Goal: Task Accomplishment & Management: Use online tool/utility

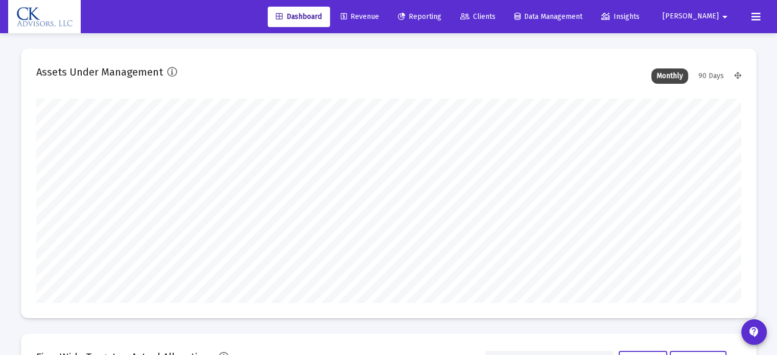
type input "[DATE]"
click at [713, 75] on div "90 Days" at bounding box center [711, 75] width 36 height 15
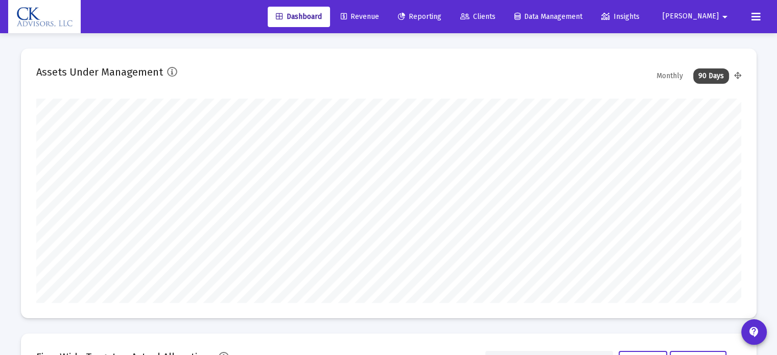
click at [668, 74] on div "Monthly" at bounding box center [669, 75] width 37 height 15
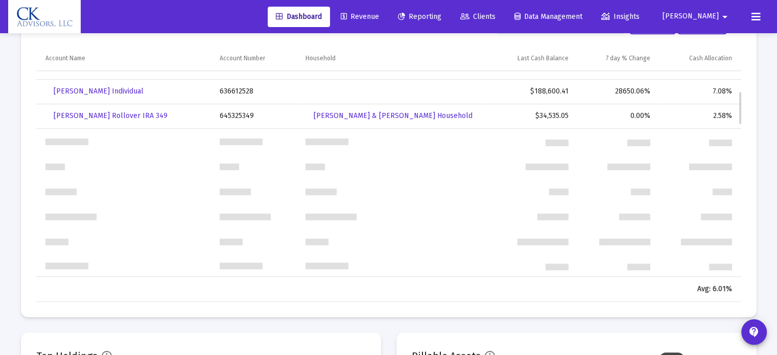
scroll to position [82, 0]
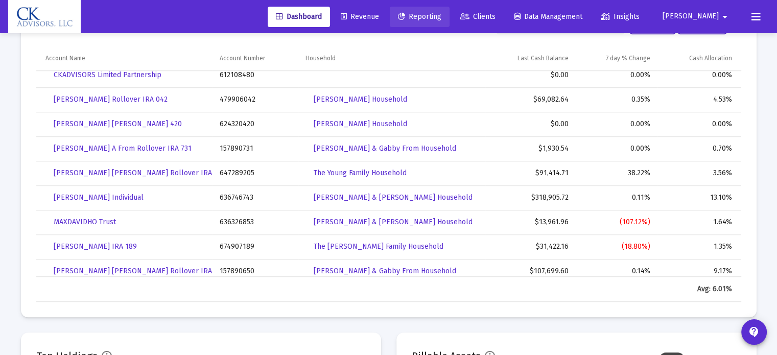
click at [441, 16] on span "Reporting" at bounding box center [419, 16] width 43 height 9
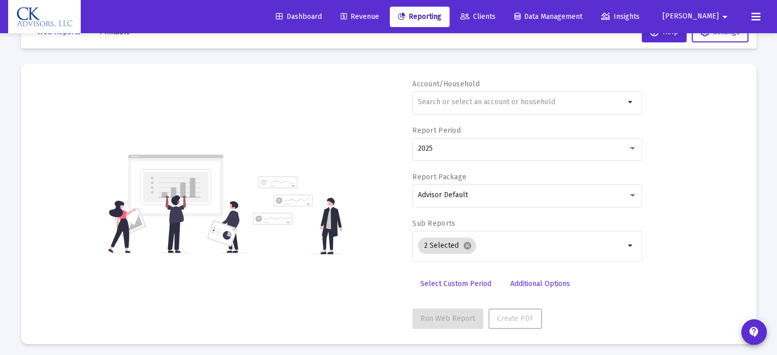
scroll to position [36, 0]
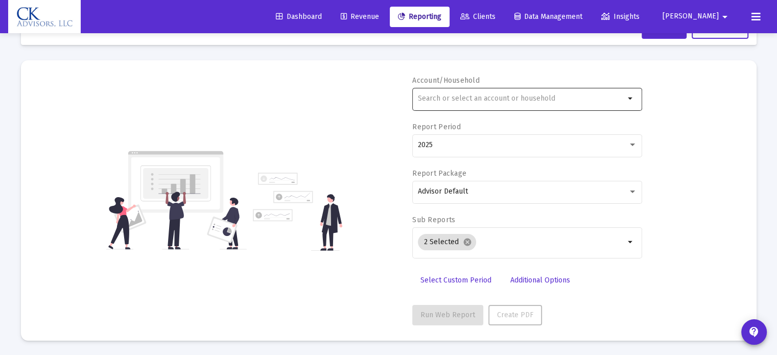
click at [444, 98] on input "text" at bounding box center [521, 98] width 207 height 8
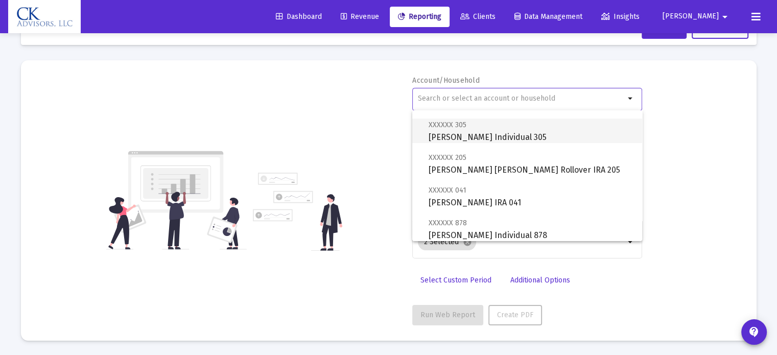
scroll to position [460, 0]
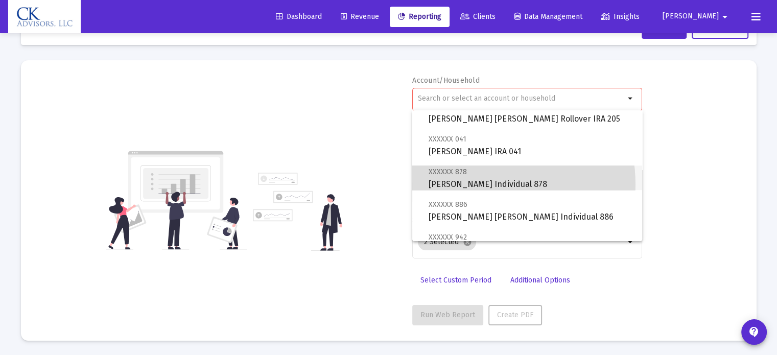
click at [473, 184] on span "XXXXXX 878 [PERSON_NAME] Individual 878" at bounding box center [530, 177] width 205 height 25
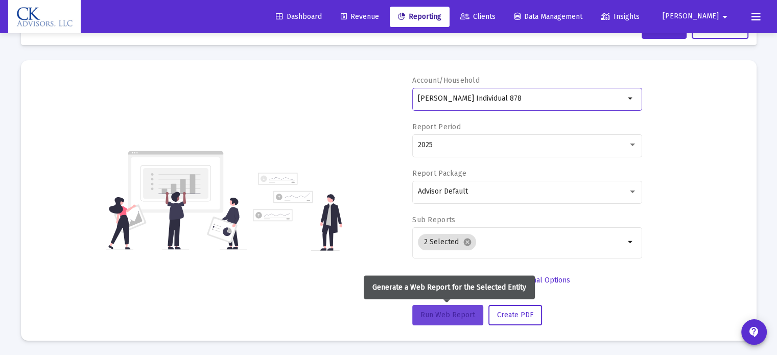
click at [455, 312] on span "Run Web Report" at bounding box center [447, 315] width 55 height 9
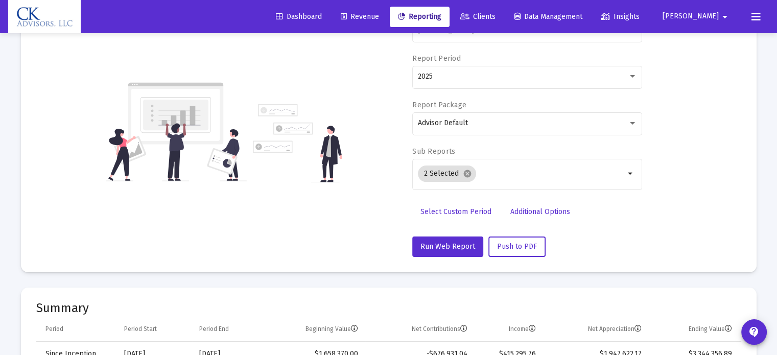
scroll to position [0, 0]
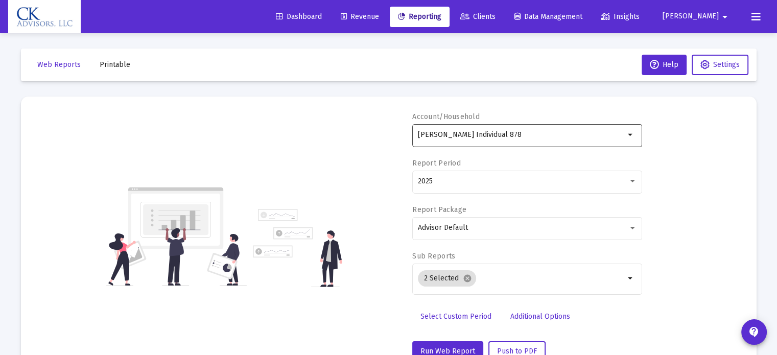
click at [630, 136] on mat-icon "arrow_drop_down" at bounding box center [631, 135] width 12 height 12
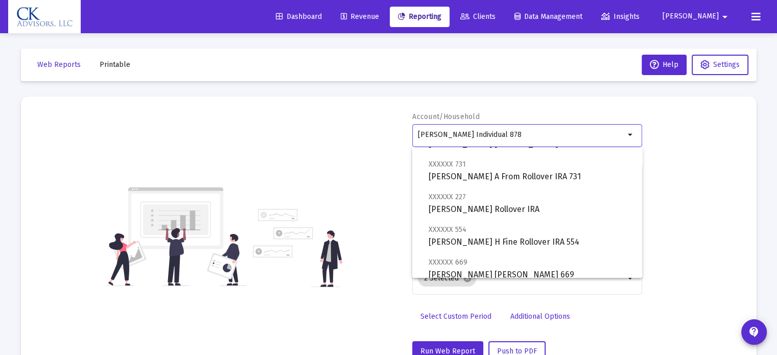
scroll to position [102, 0]
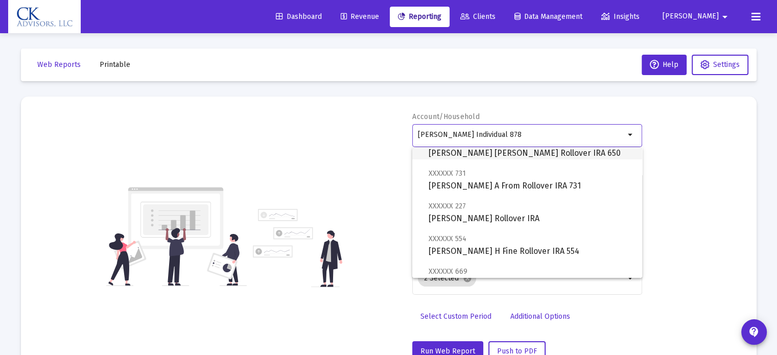
click at [566, 152] on span "XXXXXX 650 [PERSON_NAME] [PERSON_NAME] Rollover IRA 650" at bounding box center [530, 146] width 205 height 25
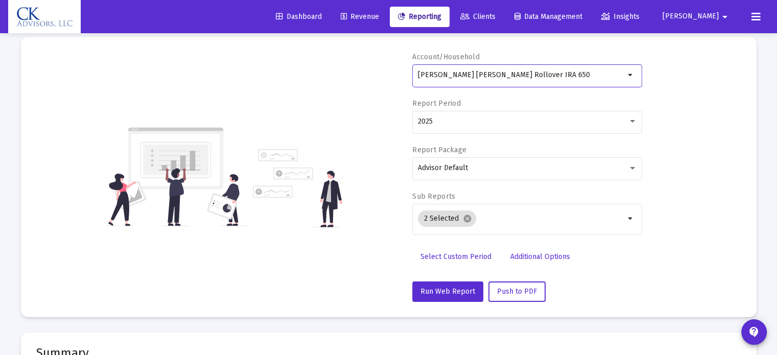
scroll to position [153, 0]
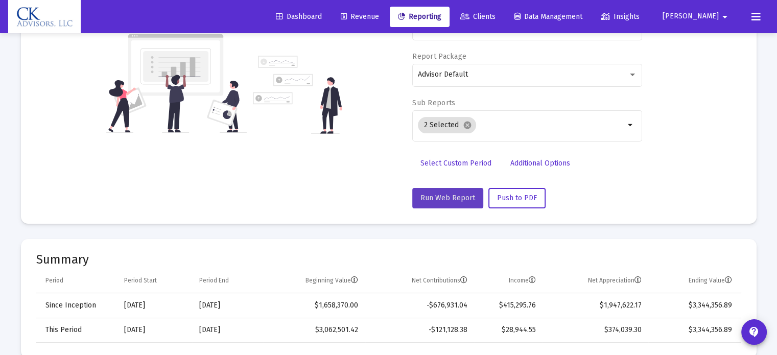
click at [462, 197] on span "Run Web Report" at bounding box center [447, 198] width 55 height 9
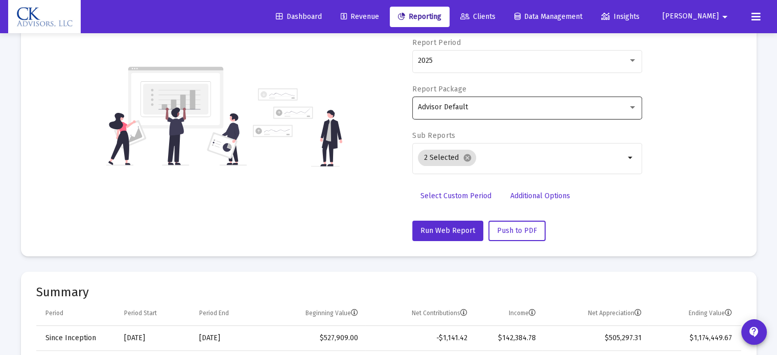
scroll to position [31, 0]
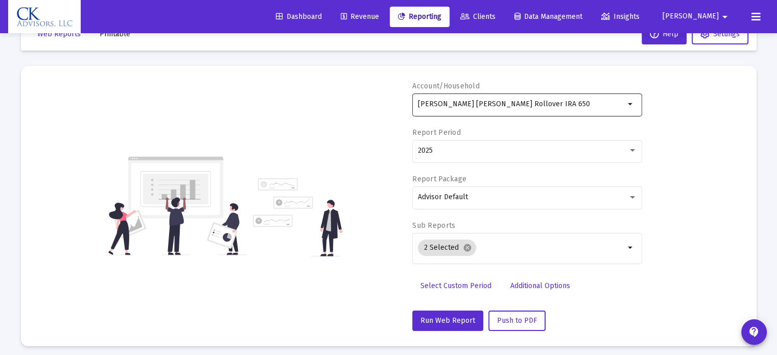
click at [628, 102] on mat-icon "arrow_drop_down" at bounding box center [631, 104] width 12 height 12
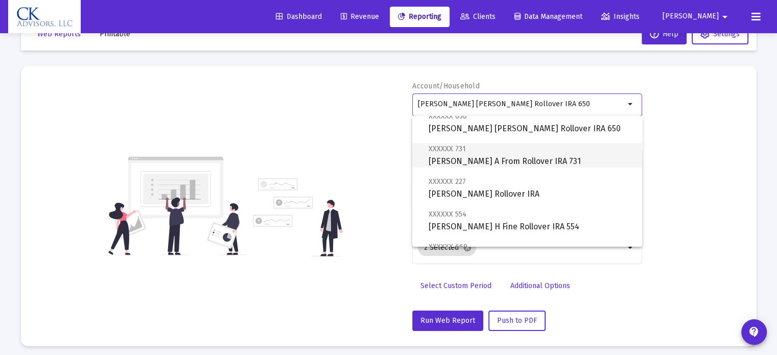
scroll to position [102, 0]
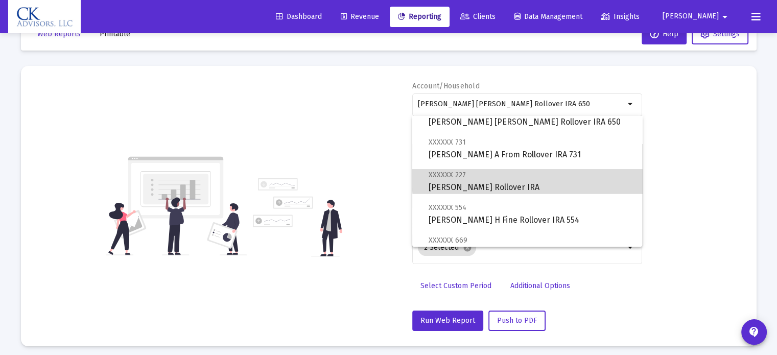
click at [578, 178] on span "XXXXXX 227 [PERSON_NAME] Rollover IRA" at bounding box center [530, 181] width 205 height 25
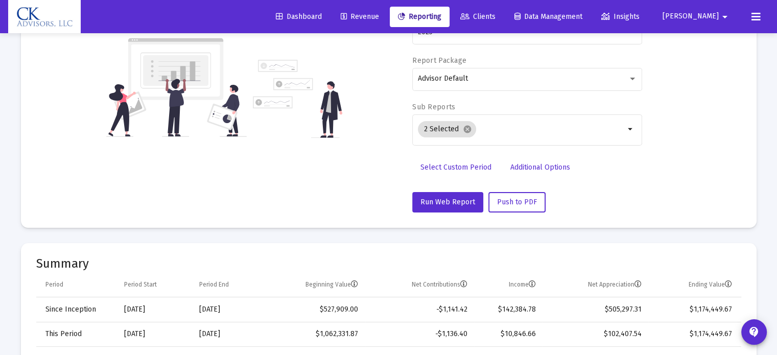
scroll to position [184, 0]
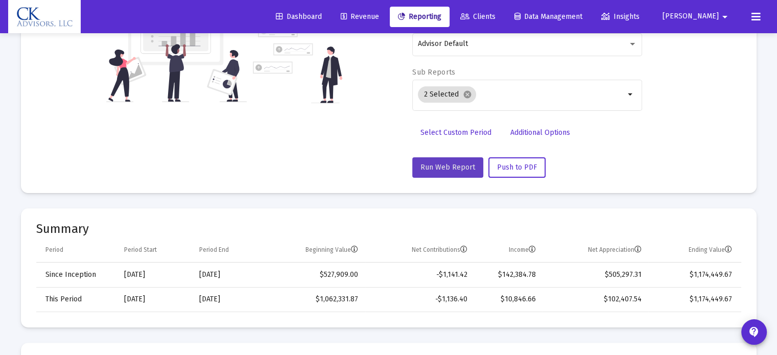
click at [462, 170] on span "Run Web Report" at bounding box center [447, 167] width 55 height 9
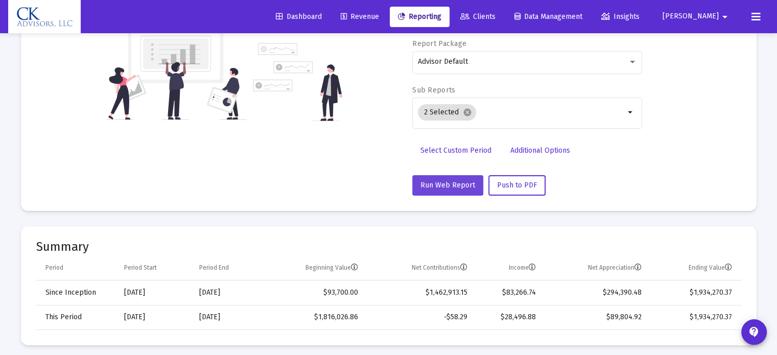
scroll to position [31, 0]
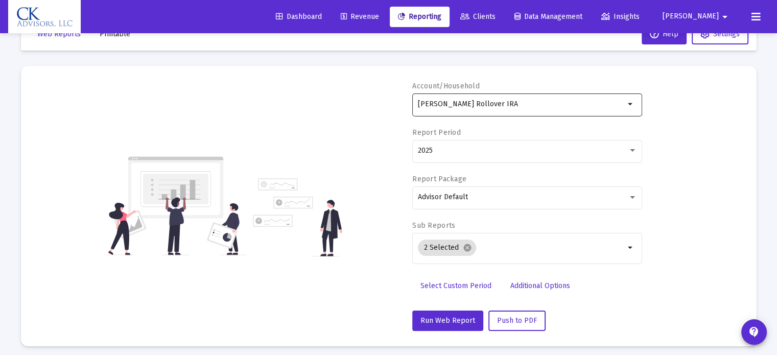
click at [630, 104] on mat-icon "arrow_drop_down" at bounding box center [631, 104] width 12 height 12
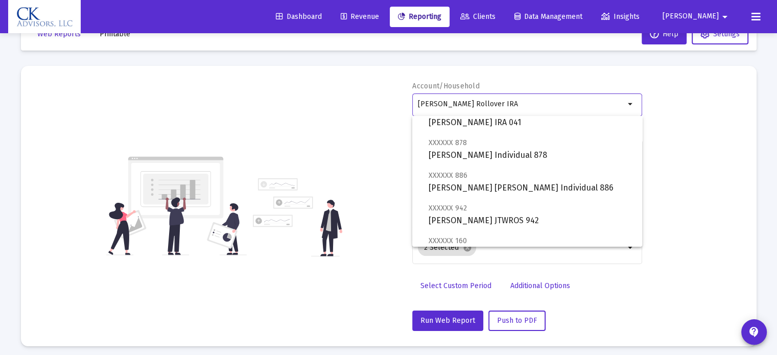
scroll to position [511, 0]
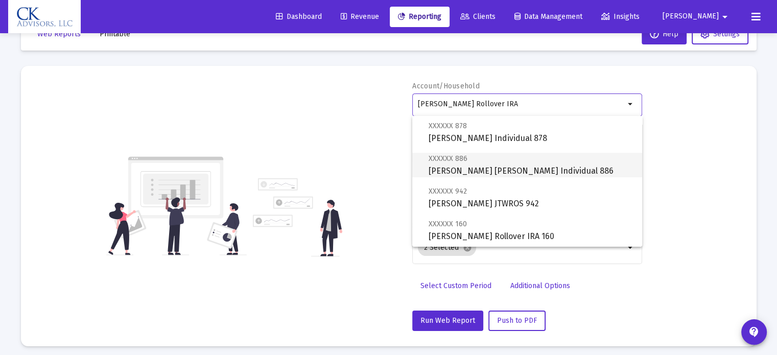
click at [536, 163] on span "XXXXXX 886 [PERSON_NAME] [PERSON_NAME] Individual 886" at bounding box center [530, 164] width 205 height 25
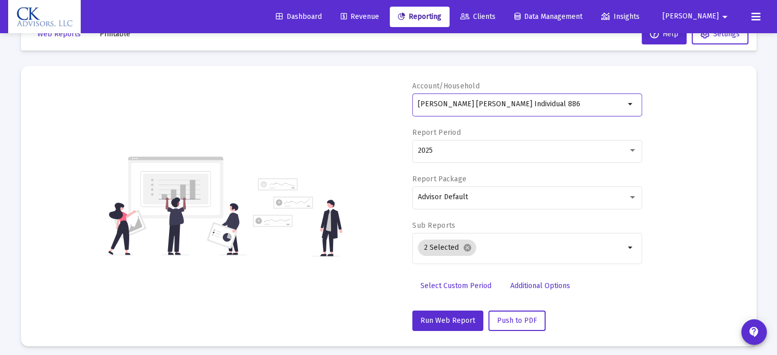
scroll to position [133, 0]
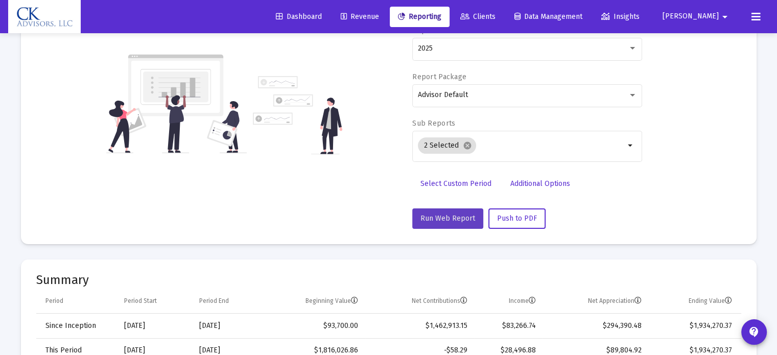
click at [454, 215] on span "Run Web Report" at bounding box center [447, 218] width 55 height 9
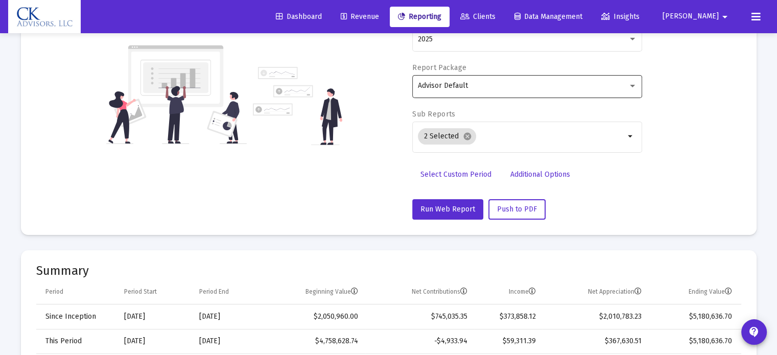
scroll to position [31, 0]
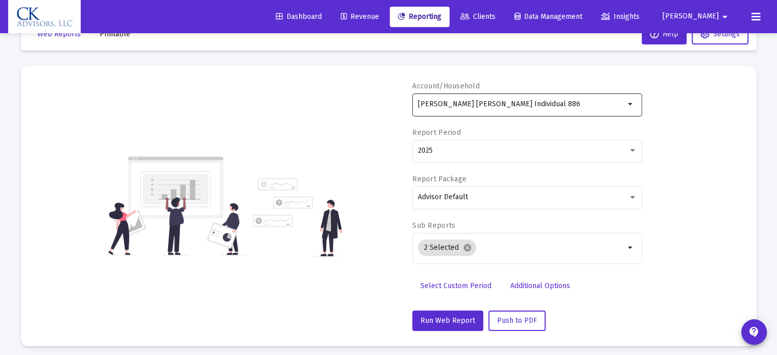
click at [629, 105] on mat-icon "arrow_drop_down" at bounding box center [631, 104] width 12 height 12
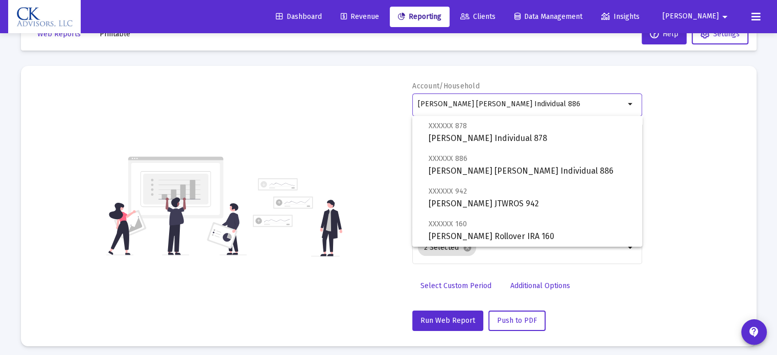
scroll to position [562, 0]
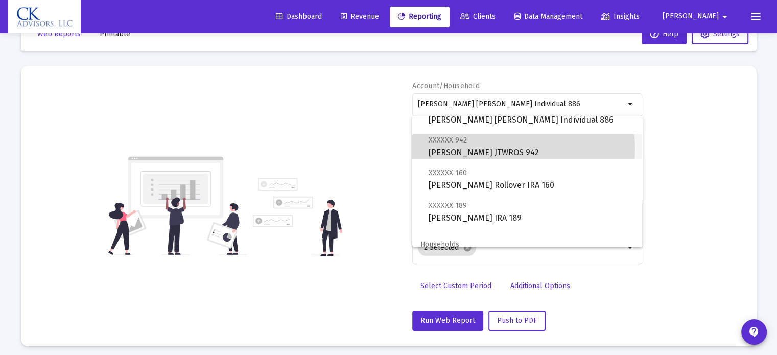
click at [488, 149] on span "XXXXXX 942 [PERSON_NAME] JTWROS 942" at bounding box center [530, 146] width 205 height 25
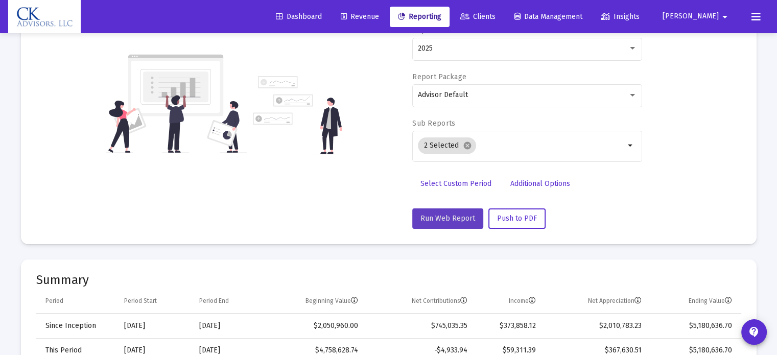
click at [448, 218] on span "Run Web Report" at bounding box center [447, 218] width 55 height 9
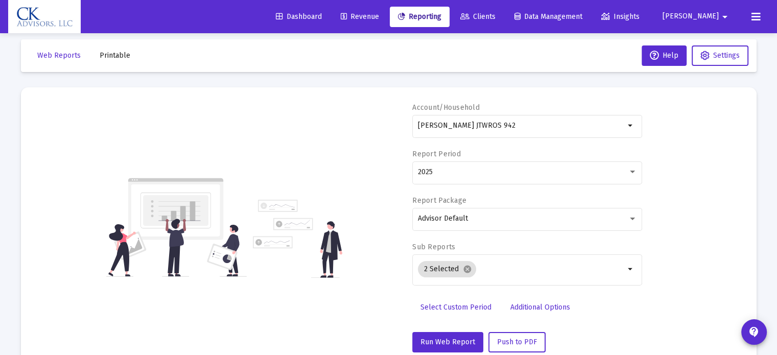
scroll to position [0, 0]
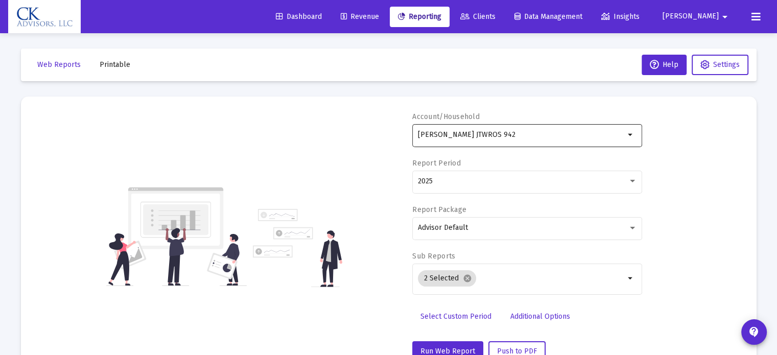
click at [627, 135] on mat-icon "arrow_drop_down" at bounding box center [631, 135] width 12 height 12
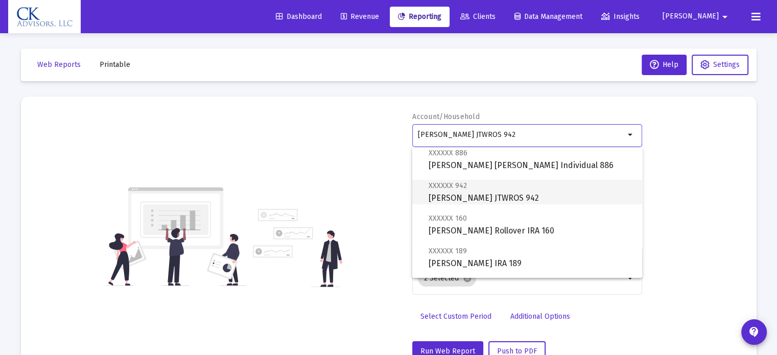
scroll to position [562, 0]
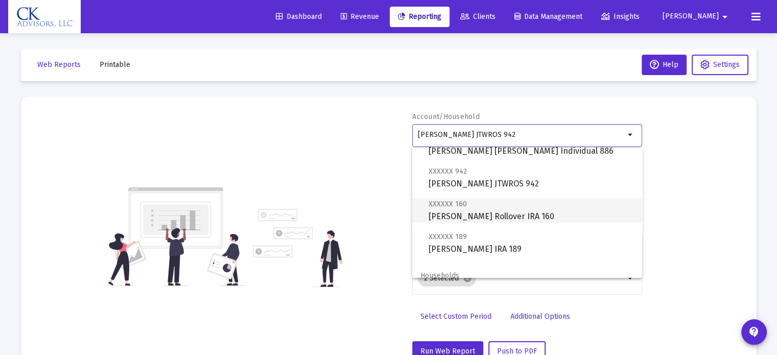
click at [513, 217] on span "XXXXXX 160 [PERSON_NAME] Rollover IRA 160" at bounding box center [530, 210] width 205 height 25
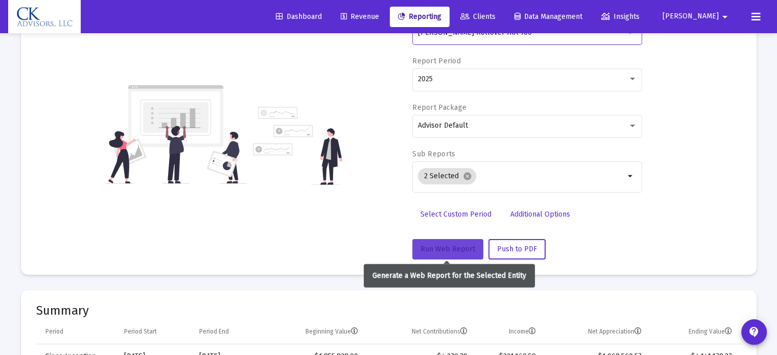
click at [453, 245] on span "Run Web Report" at bounding box center [447, 249] width 55 height 9
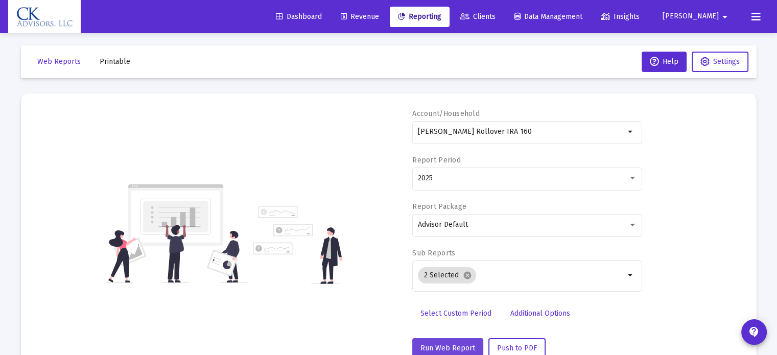
scroll to position [0, 0]
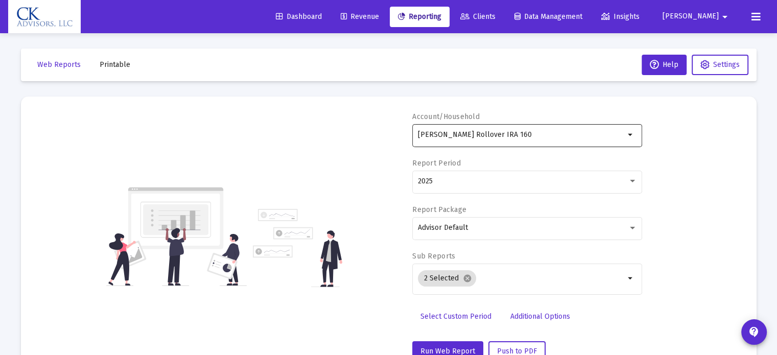
click at [624, 132] on input "[PERSON_NAME] Rollover IRA 160" at bounding box center [521, 135] width 207 height 8
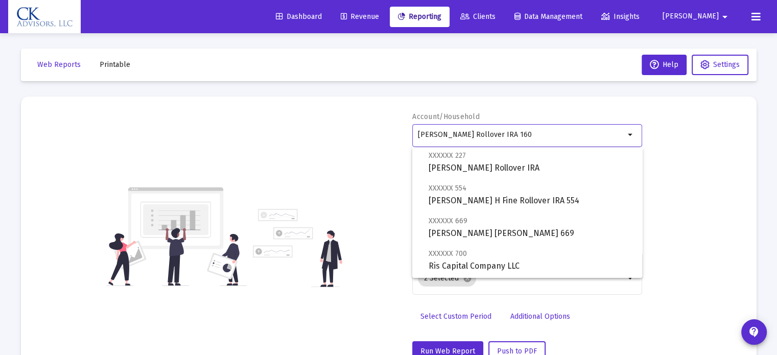
scroll to position [153, 0]
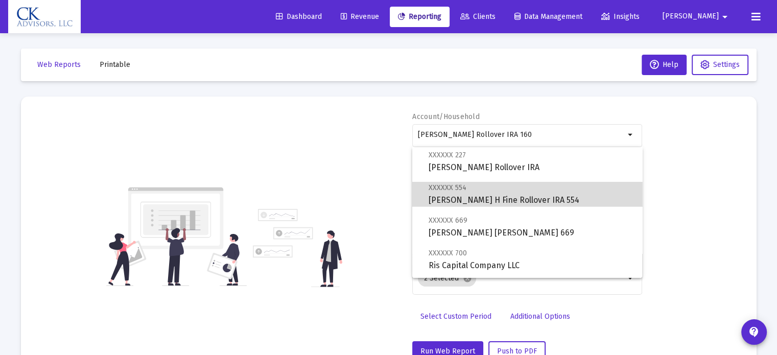
click at [562, 198] on span "XXXXXX 554 [PERSON_NAME] H Fine Rollover IRA 554" at bounding box center [530, 193] width 205 height 25
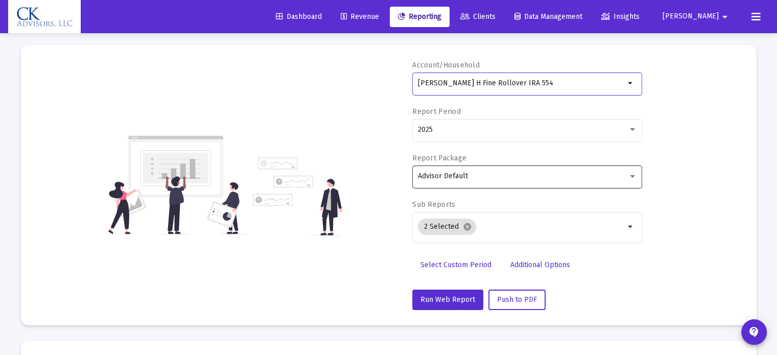
scroll to position [102, 0]
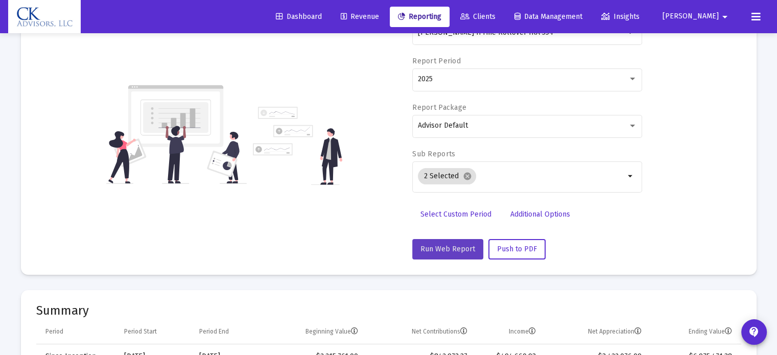
click at [449, 245] on span "Run Web Report" at bounding box center [447, 249] width 55 height 9
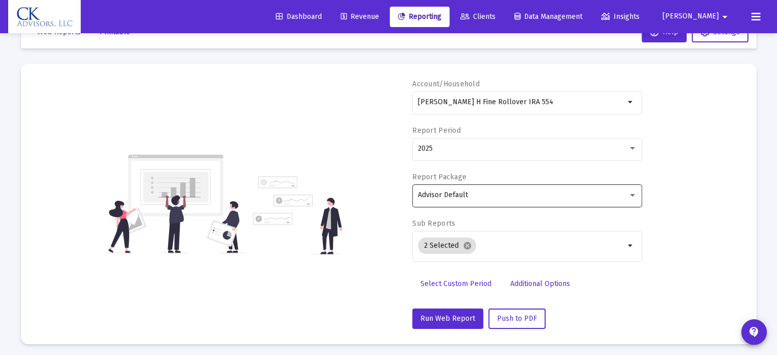
scroll to position [31, 0]
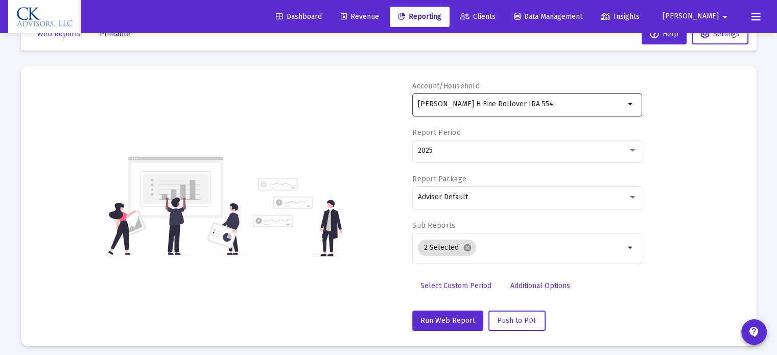
click at [629, 104] on mat-icon "arrow_drop_down" at bounding box center [631, 104] width 12 height 12
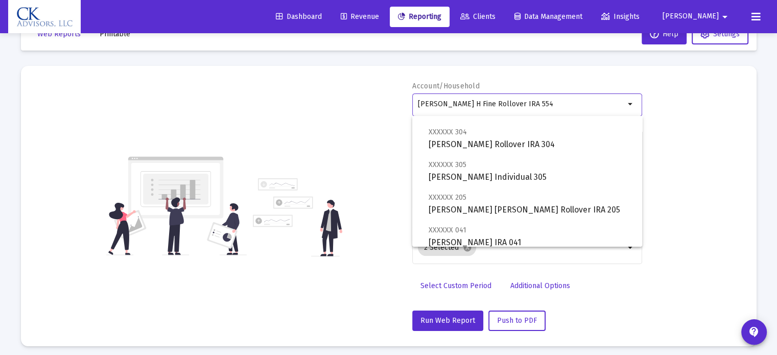
scroll to position [357, 0]
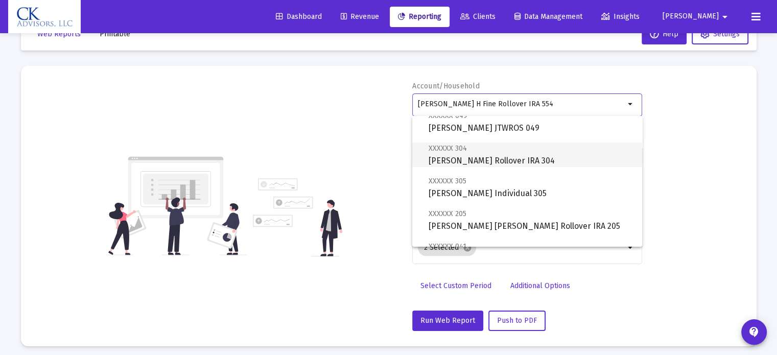
click at [507, 160] on span "XXXXXX 304 [PERSON_NAME] Rollover IRA 304" at bounding box center [530, 154] width 205 height 25
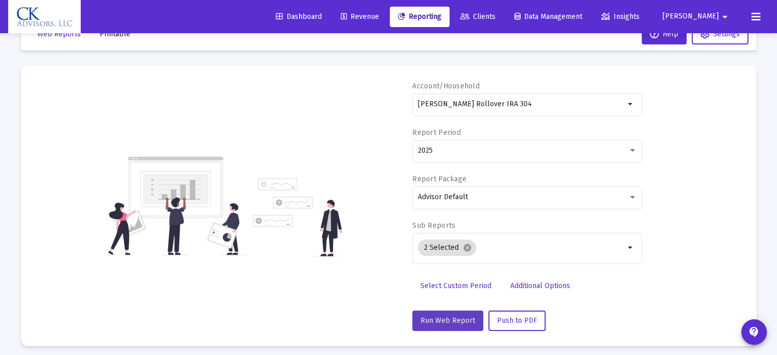
click at [451, 312] on button "Run Web Report" at bounding box center [447, 321] width 71 height 20
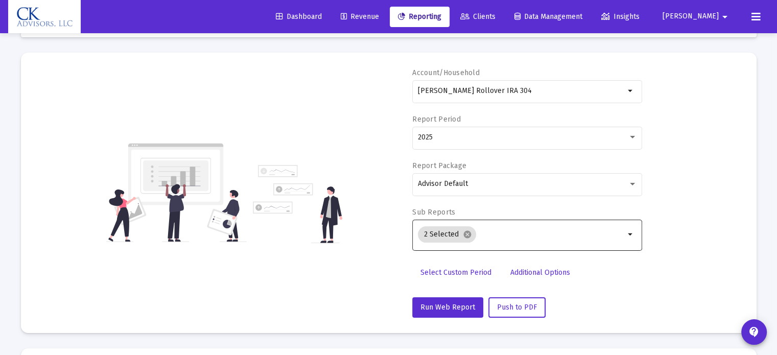
scroll to position [0, 0]
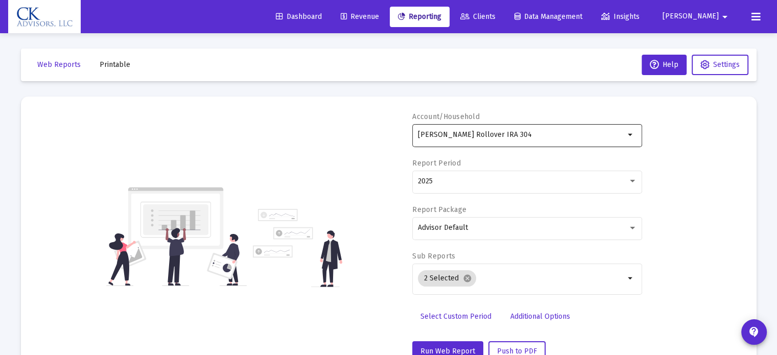
click at [629, 133] on mat-icon "arrow_drop_down" at bounding box center [631, 135] width 12 height 12
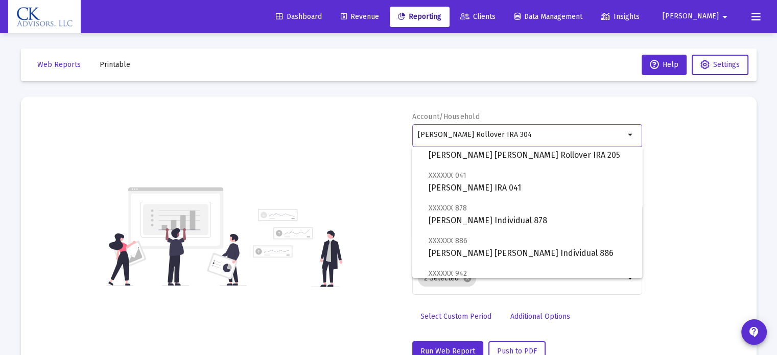
scroll to position [409, 0]
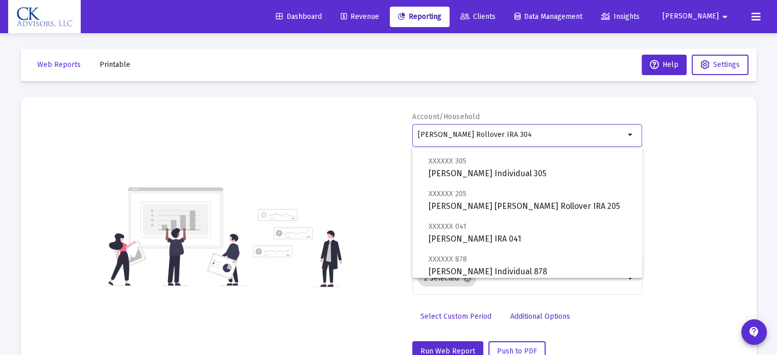
click at [571, 181] on mat-optgroup "Accounts XXXXXX 898 [PERSON_NAME] A From Individual 898 XXXXXX 773 [PERSON_NAME…" at bounding box center [527, 74] width 230 height 670
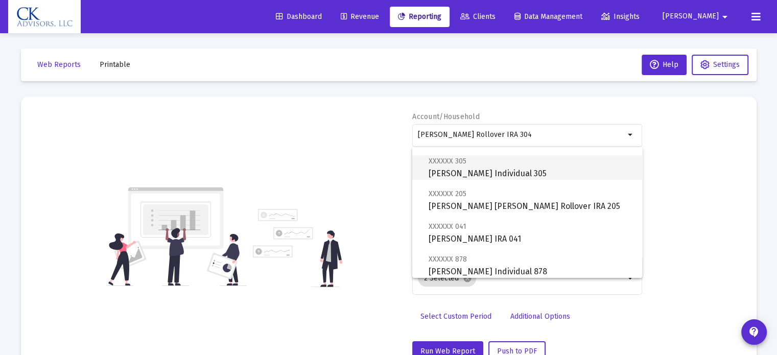
click at [520, 173] on span "XXXXXX 305 [PERSON_NAME] Individual 305" at bounding box center [530, 167] width 205 height 25
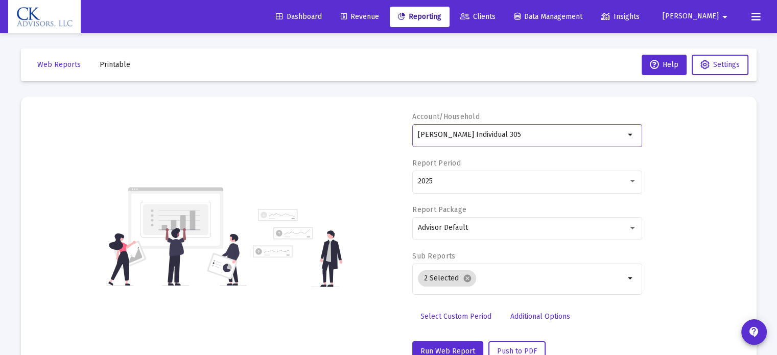
scroll to position [102, 0]
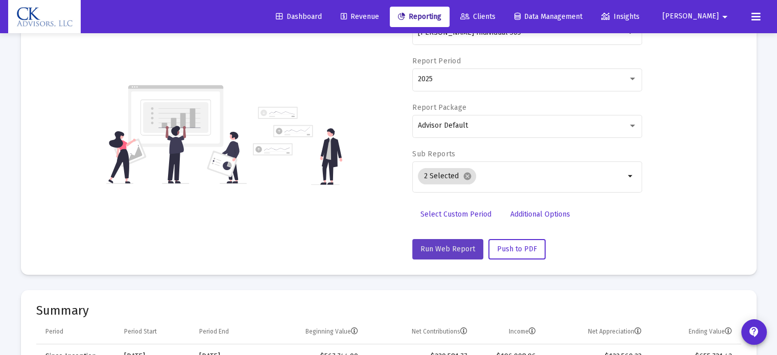
click at [459, 245] on span "Run Web Report" at bounding box center [447, 249] width 55 height 9
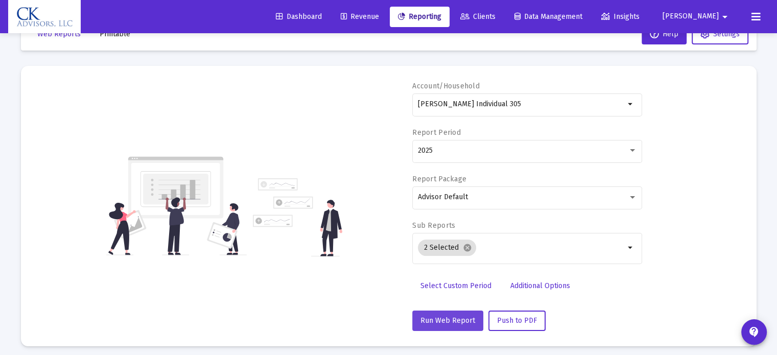
scroll to position [0, 0]
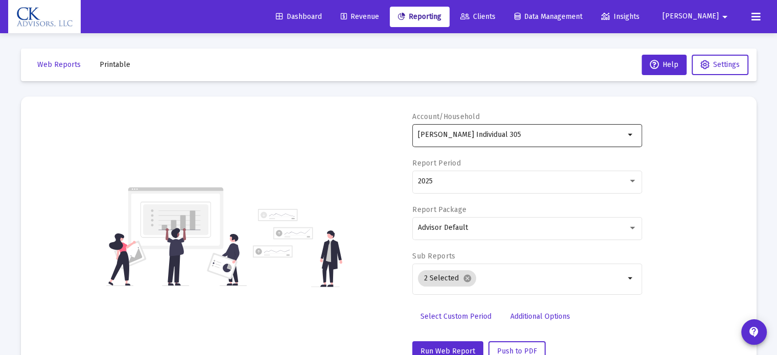
click at [563, 139] on div "[PERSON_NAME] Individual 305" at bounding box center [521, 134] width 207 height 25
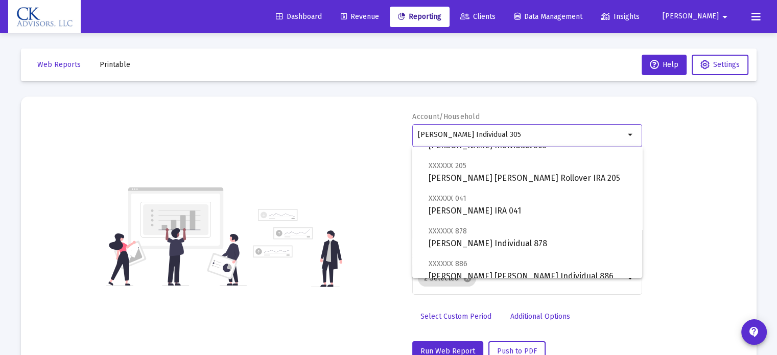
scroll to position [460, 0]
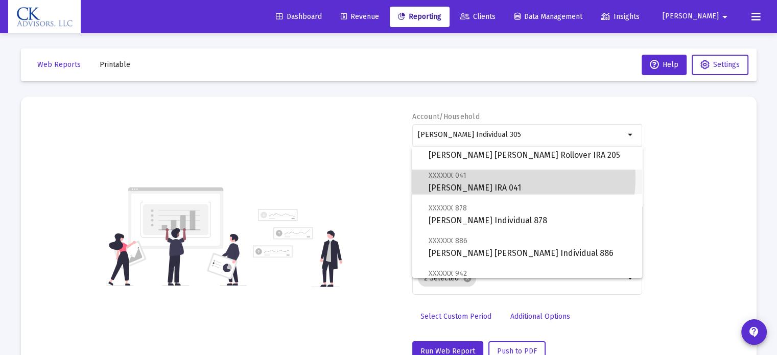
click at [510, 178] on span "XXXXXX 041 [PERSON_NAME] IRA 041" at bounding box center [530, 181] width 205 height 25
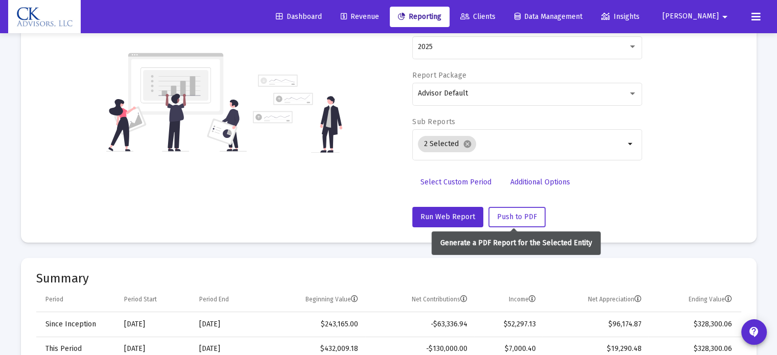
scroll to position [153, 0]
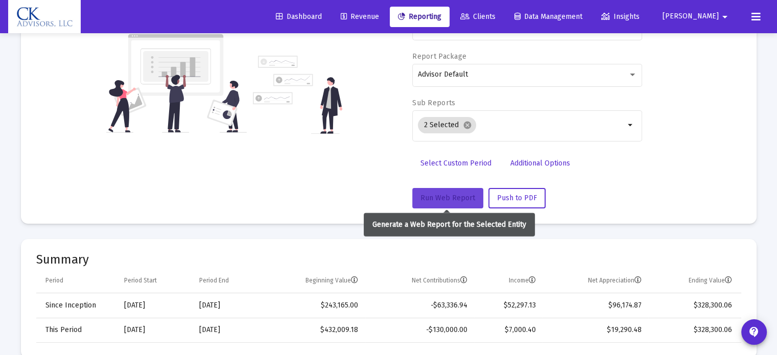
click at [455, 197] on span "Run Web Report" at bounding box center [447, 198] width 55 height 9
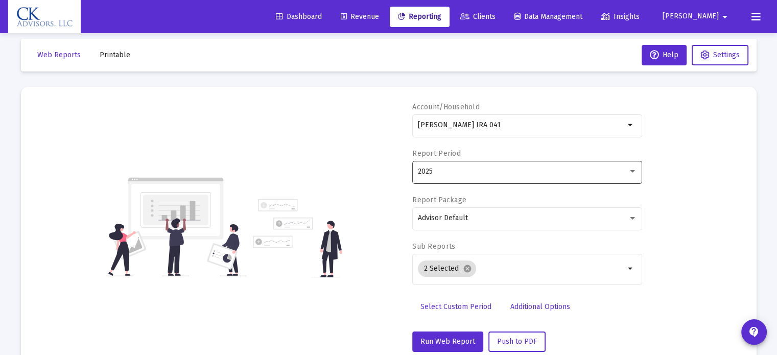
scroll to position [0, 0]
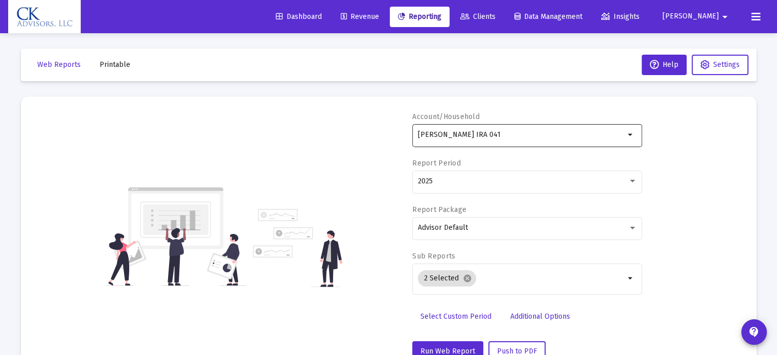
click at [626, 136] on mat-icon "arrow_drop_down" at bounding box center [631, 135] width 12 height 12
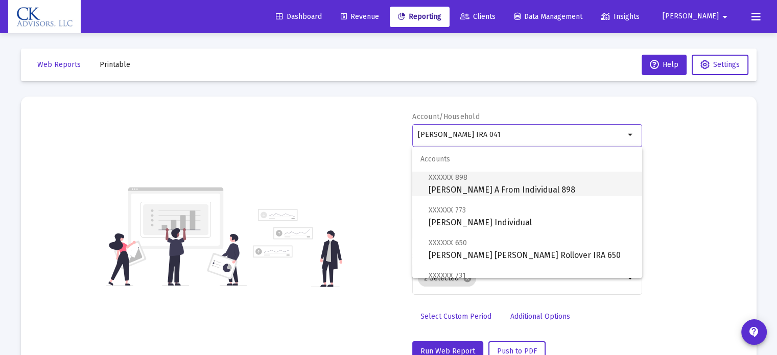
click at [526, 183] on span "XXXXXX 898 [PERSON_NAME] A From Individual 898" at bounding box center [530, 183] width 205 height 25
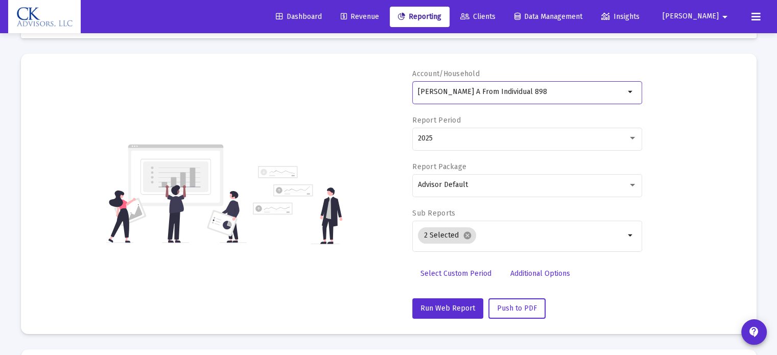
scroll to position [102, 0]
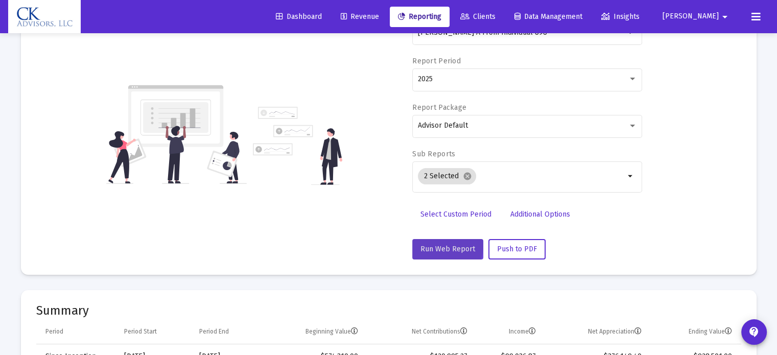
click at [441, 245] on span "Run Web Report" at bounding box center [447, 249] width 55 height 9
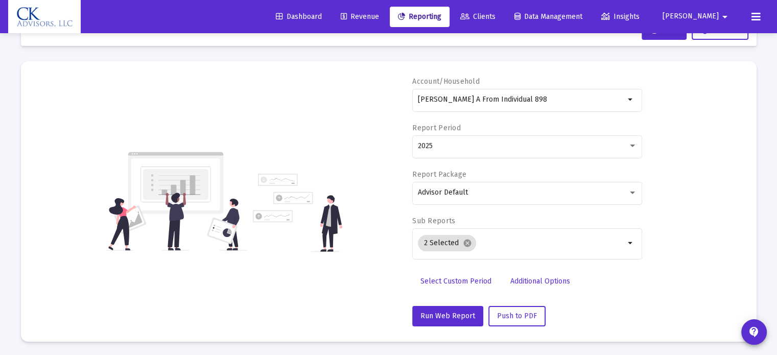
scroll to position [0, 0]
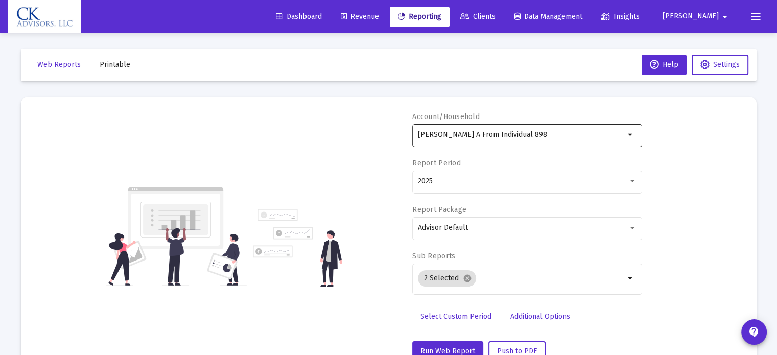
click at [582, 132] on input "[PERSON_NAME] A From Individual 898" at bounding box center [521, 135] width 207 height 8
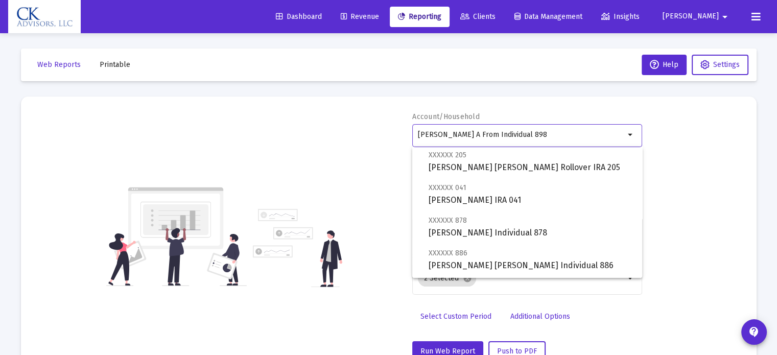
scroll to position [460, 0]
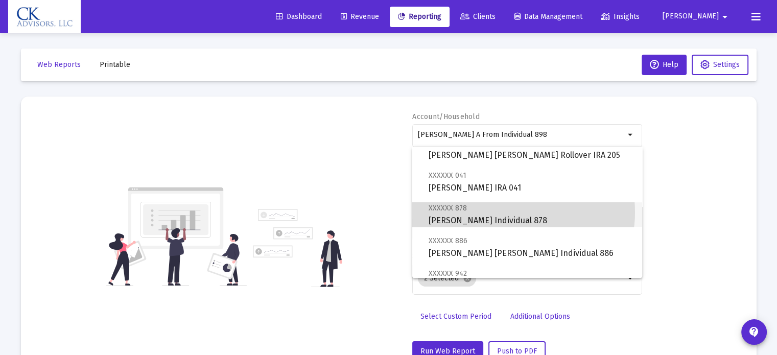
click at [505, 212] on span "XXXXXX 878 [PERSON_NAME] Individual 878" at bounding box center [530, 214] width 205 height 25
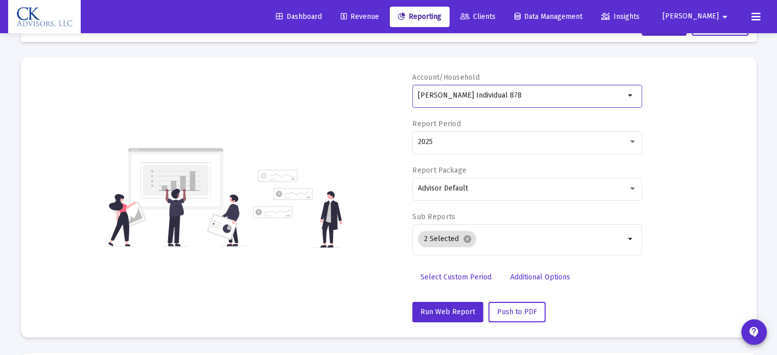
scroll to position [102, 0]
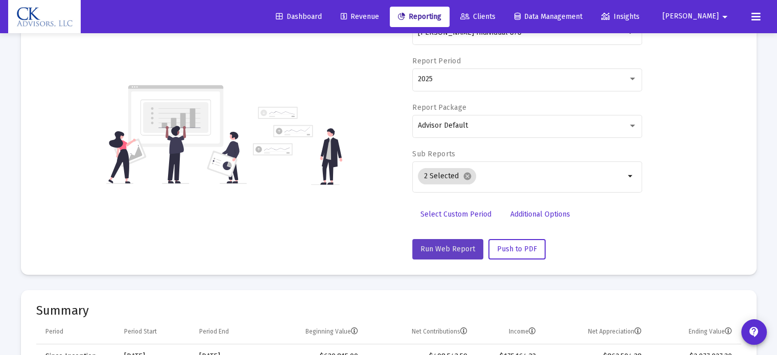
click at [462, 245] on span "Run Web Report" at bounding box center [447, 249] width 55 height 9
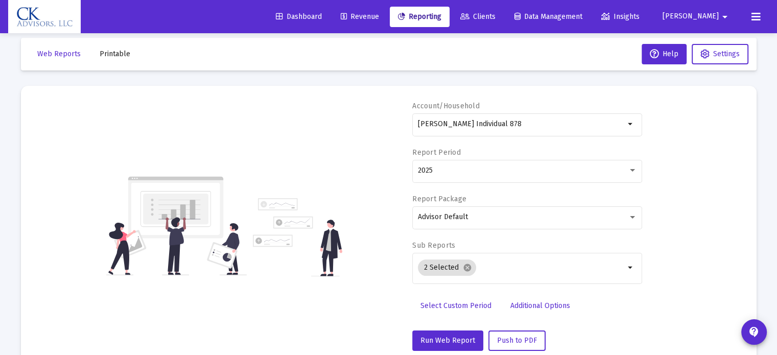
scroll to position [0, 0]
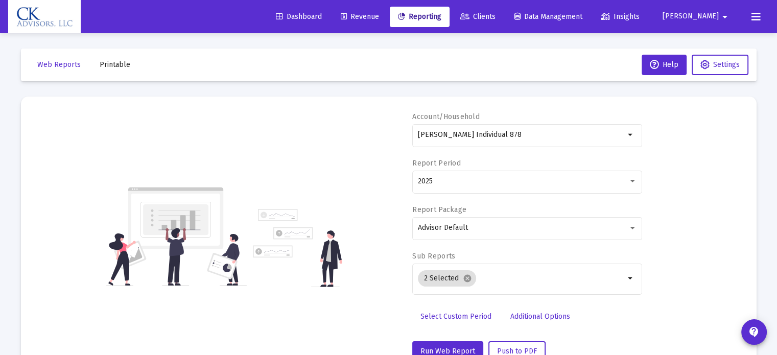
click at [706, 12] on span "[PERSON_NAME]" at bounding box center [690, 16] width 56 height 9
click at [536, 140] on div at bounding box center [388, 177] width 777 height 355
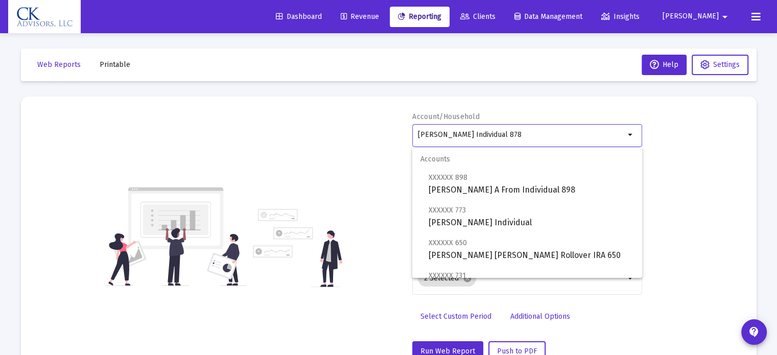
drag, startPoint x: 533, startPoint y: 137, endPoint x: 352, endPoint y: 140, distance: 181.3
click at [352, 140] on div "Account/Household [PERSON_NAME] Individual 878 arrow_drop_down Report Period 20…" at bounding box center [388, 237] width 705 height 250
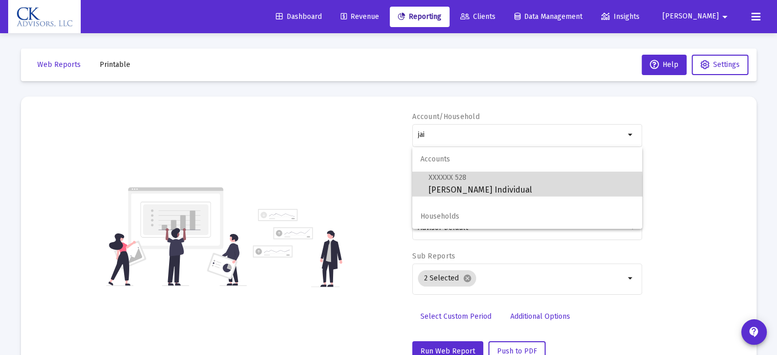
click at [442, 190] on span "XXXXXX 528 [PERSON_NAME] Individual" at bounding box center [530, 183] width 205 height 25
type input "[PERSON_NAME] Individual"
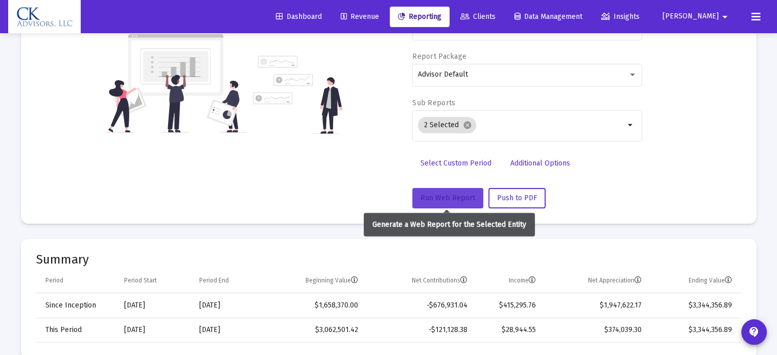
click at [439, 196] on span "Run Web Report" at bounding box center [447, 198] width 55 height 9
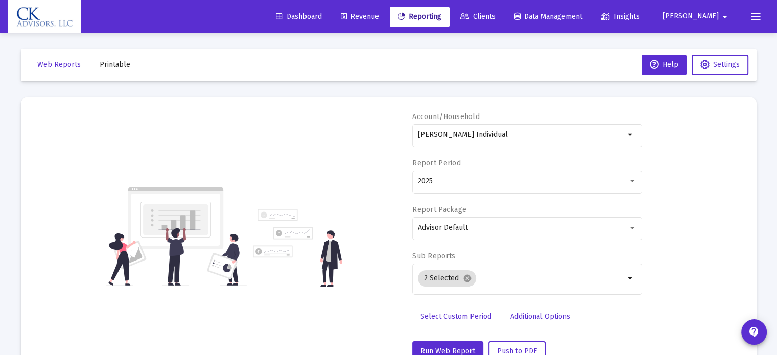
click at [698, 16] on span "[PERSON_NAME]" at bounding box center [690, 16] width 56 height 9
click at [709, 70] on button "Logout" at bounding box center [715, 68] width 61 height 25
